Goal: Information Seeking & Learning: Learn about a topic

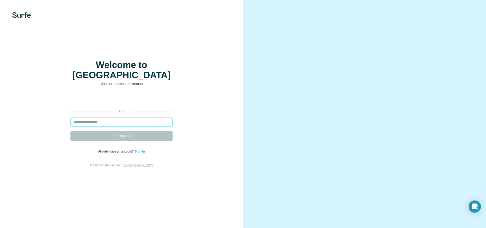
click at [144, 118] on input "email" at bounding box center [121, 122] width 102 height 9
click at [211, 129] on div "or Get started Already have an account? Sign in By signing up, I agree to Terms…" at bounding box center [121, 132] width 223 height 74
click at [29, 17] on img at bounding box center [21, 15] width 19 height 6
click at [23, 16] on img at bounding box center [21, 15] width 19 height 6
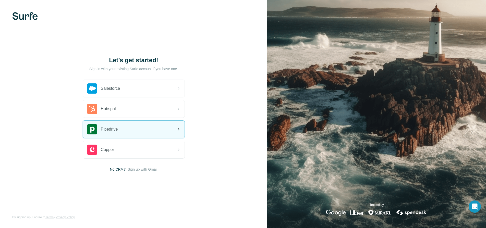
click at [138, 134] on div "Pipedrive" at bounding box center [134, 129] width 102 height 17
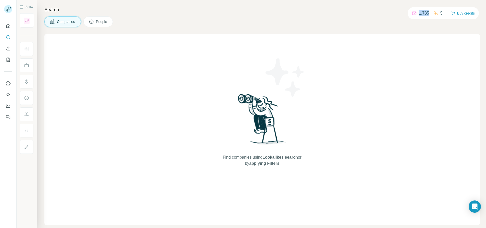
drag, startPoint x: 418, startPoint y: 14, endPoint x: 427, endPoint y: 15, distance: 9.1
click at [427, 15] on p "1,735" at bounding box center [424, 13] width 10 height 6
click at [414, 13] on icon at bounding box center [414, 13] width 5 height 5
click at [101, 24] on span "People" at bounding box center [102, 21] width 12 height 5
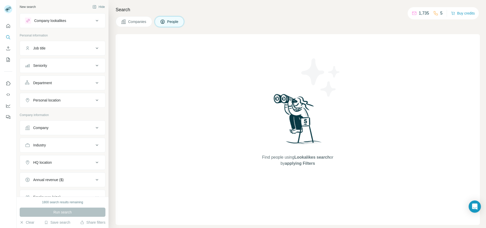
click at [141, 25] on button "Companies" at bounding box center [134, 21] width 37 height 11
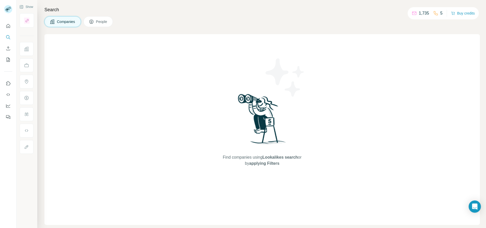
click at [103, 23] on span "People" at bounding box center [102, 21] width 12 height 5
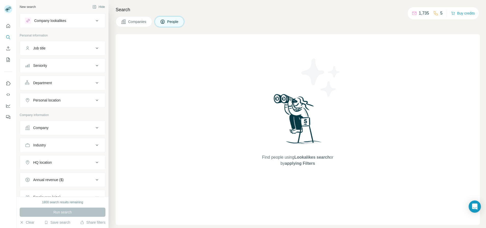
click at [160, 23] on button "People" at bounding box center [170, 21] width 30 height 11
click at [136, 22] on span "Companies" at bounding box center [137, 21] width 19 height 5
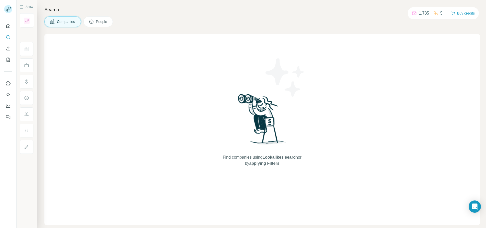
click at [67, 22] on span "Companies" at bounding box center [66, 21] width 19 height 5
click at [8, 40] on button "Search" at bounding box center [8, 37] width 8 height 9
click at [8, 38] on icon "Search" at bounding box center [8, 37] width 5 height 5
click at [102, 21] on span "People" at bounding box center [102, 21] width 12 height 5
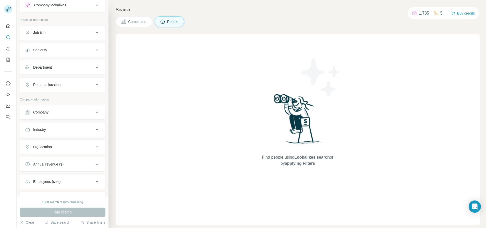
scroll to position [17, 0]
click at [82, 115] on button "Company" at bounding box center [62, 110] width 85 height 12
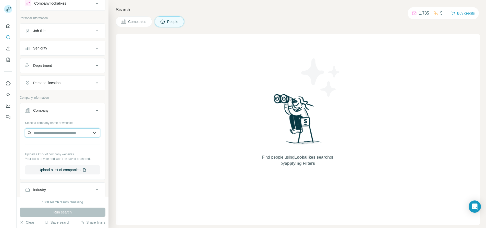
click at [75, 135] on input "text" at bounding box center [62, 132] width 75 height 9
type input "**********"
click at [71, 143] on div "GasBuddy gasbuddy.com" at bounding box center [62, 147] width 73 height 14
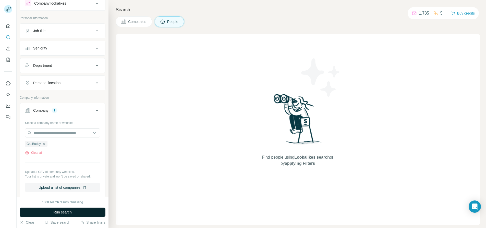
click at [62, 212] on span "Run search" at bounding box center [62, 212] width 18 height 5
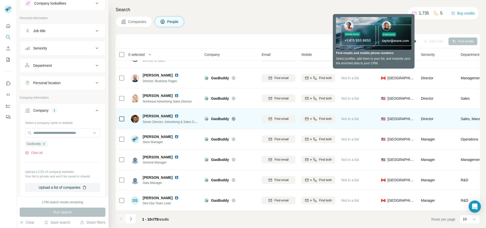
scroll to position [54, 0]
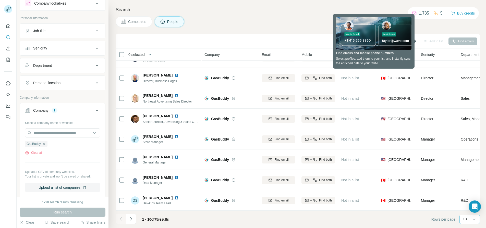
click at [468, 222] on div "10" at bounding box center [469, 219] width 13 height 5
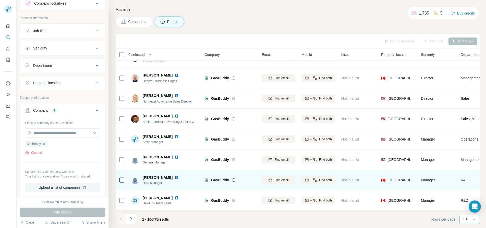
scroll to position [0, 0]
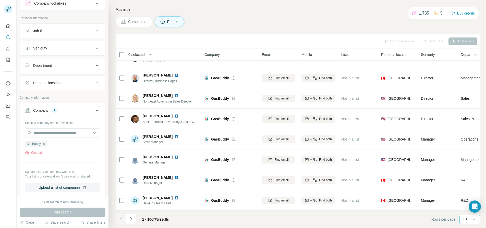
click at [464, 220] on p "10" at bounding box center [465, 219] width 4 height 5
click at [465, 220] on p "10" at bounding box center [465, 219] width 4 height 5
click at [469, 181] on div "60" at bounding box center [470, 180] width 12 height 5
click at [469, 220] on div "60" at bounding box center [469, 219] width 13 height 5
click at [427, 216] on footer "1 - 60 of 75 results Rows per page 60" at bounding box center [298, 219] width 364 height 17
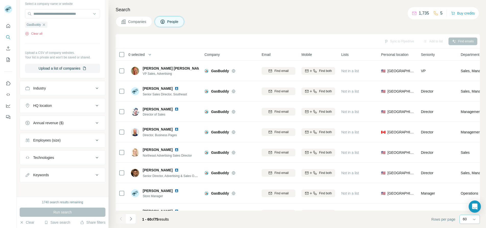
scroll to position [137, 0]
click at [72, 176] on div "Keywords" at bounding box center [59, 175] width 69 height 5
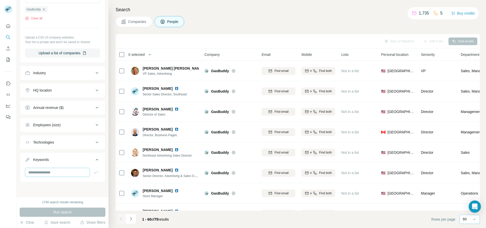
scroll to position [152, 0]
click at [74, 171] on input "text" at bounding box center [57, 172] width 65 height 9
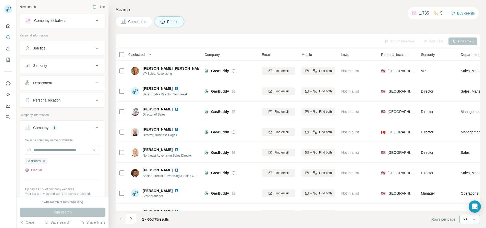
scroll to position [0, 0]
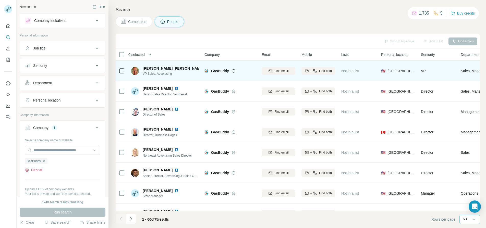
click at [118, 74] on td at bounding box center [122, 71] width 12 height 20
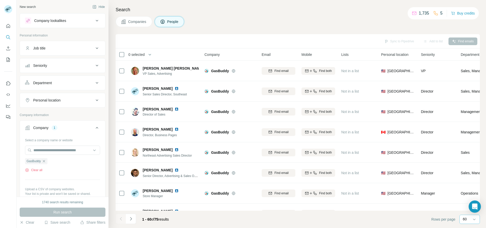
click at [63, 202] on div "1740 search results remaining" at bounding box center [62, 202] width 41 height 5
